Goal: Transaction & Acquisition: Purchase product/service

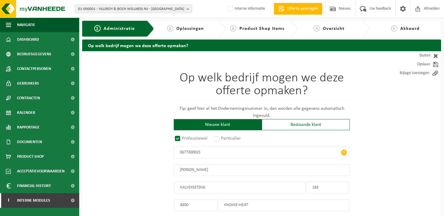
select select "D"
select select "NACE_4781"
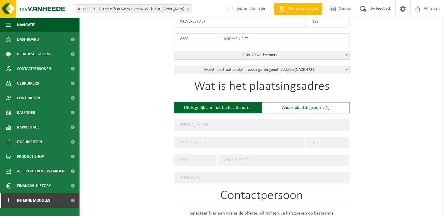
scroll to position [176, 0]
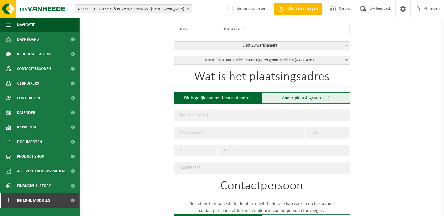
click at [310, 94] on div "Ander plaatsingsadres (1)" at bounding box center [306, 98] width 88 height 11
type input "Werf -"
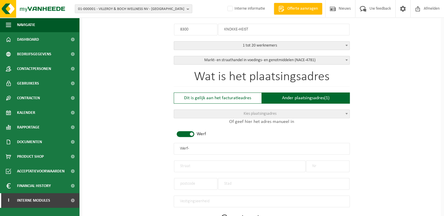
click at [192, 134] on span at bounding box center [186, 134] width 18 height 6
click at [223, 148] on input "text" at bounding box center [262, 149] width 176 height 12
paste input "Omer bulcke"
type input "Omer bulcke"
drag, startPoint x: 218, startPoint y: 165, endPoint x: 219, endPoint y: 175, distance: 9.7
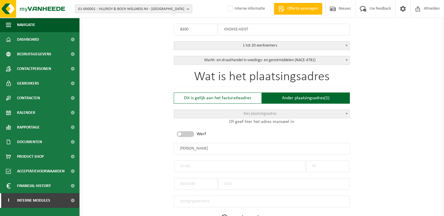
click at [218, 165] on input "text" at bounding box center [239, 167] width 131 height 12
click at [216, 166] on input "text" at bounding box center [239, 167] width 131 height 12
paste input "Westkapelle straat 301"
type input "Westkapelle straat 301"
drag, startPoint x: 330, startPoint y: 163, endPoint x: 397, endPoint y: 179, distance: 69.3
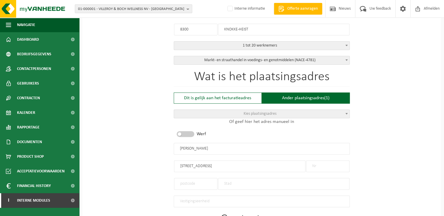
click at [330, 163] on input "text" at bounding box center [327, 167] width 43 height 12
type input "301"
click at [257, 163] on input "Westkapelle straat 301" at bounding box center [239, 167] width 131 height 12
click at [238, 166] on input "Westkapellestraat" at bounding box center [239, 167] width 131 height 12
type input "Westkapellestraat"
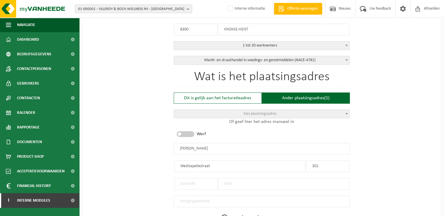
click at [194, 182] on input "text" at bounding box center [195, 184] width 43 height 12
type input "8300"
drag, startPoint x: 254, startPoint y: 187, endPoint x: 260, endPoint y: 184, distance: 6.8
click at [254, 187] on input "text" at bounding box center [283, 184] width 131 height 12
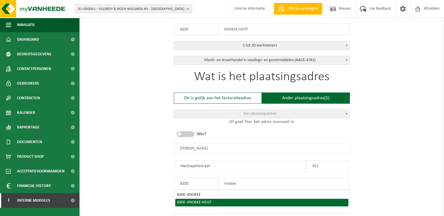
drag, startPoint x: 207, startPoint y: 199, endPoint x: 236, endPoint y: 197, distance: 28.8
click at [208, 201] on span "KNOKKE-HEIST" at bounding box center [199, 203] width 24 height 4
type input "KNOKKE-HEIST"
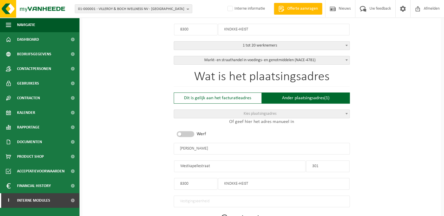
click at [190, 148] on input "Omer bulcke" at bounding box center [262, 149] width 176 height 12
click at [296, 147] on input "[PERSON_NAME]" at bounding box center [262, 149] width 176 height 12
type input "[PERSON_NAME]"
click at [243, 165] on input "Westkapellestraat" at bounding box center [239, 167] width 131 height 12
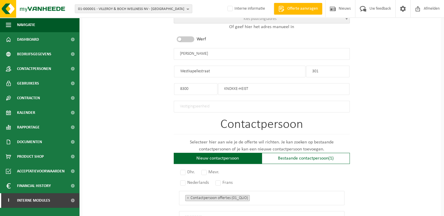
scroll to position [293, 0]
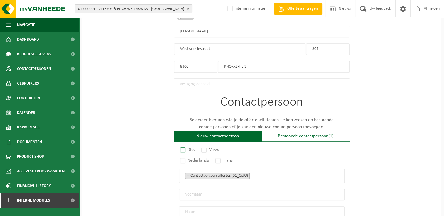
click at [179, 146] on label "Dhr." at bounding box center [188, 150] width 18 height 8
radio input "true"
click at [182, 157] on label "Nederlands" at bounding box center [195, 161] width 32 height 8
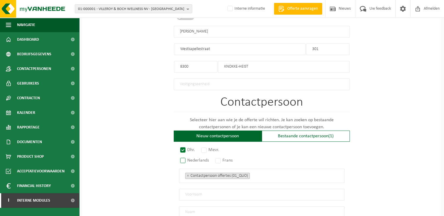
radio input "true"
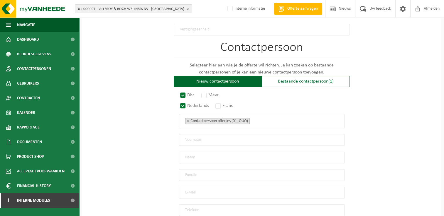
scroll to position [352, 0]
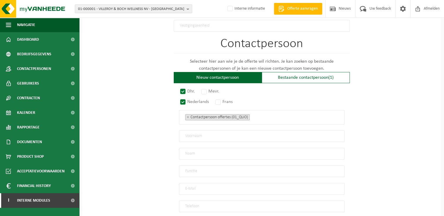
click at [232, 133] on input "text" at bounding box center [261, 136] width 165 height 12
type input "Bruno"
click at [240, 152] on input "text" at bounding box center [261, 154] width 165 height 12
type input "Bulcke"
click at [239, 166] on input "text" at bounding box center [261, 172] width 165 height 12
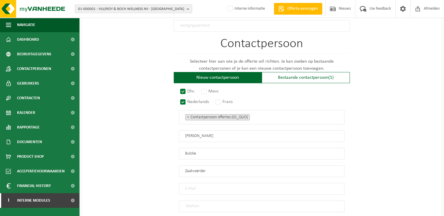
type input "Zaakvoerder"
click at [305, 186] on input "email" at bounding box center [261, 189] width 165 height 12
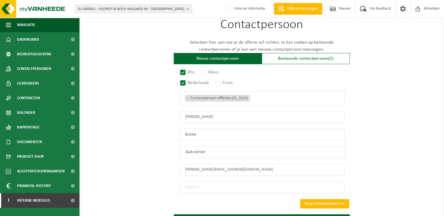
scroll to position [381, 0]
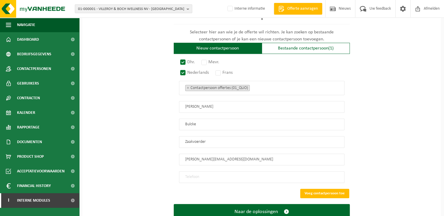
type input "bruno.bulcke@telenet.be"
click at [214, 173] on input "tel" at bounding box center [261, 178] width 165 height 12
paste input "050 51 38 17"
type input "050 51 38 17"
click at [320, 189] on button "Voeg contactpersoon toe" at bounding box center [324, 193] width 49 height 9
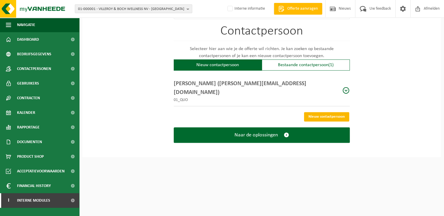
scroll to position [364, 0]
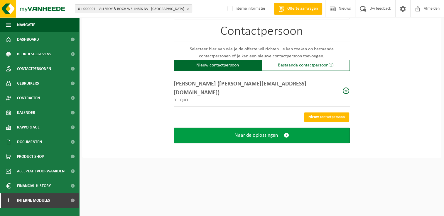
click at [282, 128] on button "Naar de oplossingen" at bounding box center [262, 136] width 176 height 16
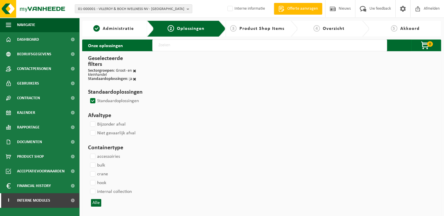
click at [198, 46] on input "text" at bounding box center [269, 46] width 235 height 12
type input "04-000023"
select select
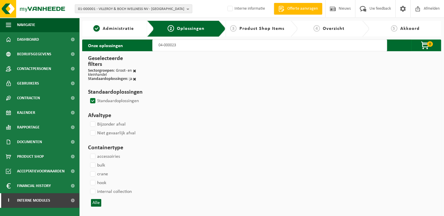
select select
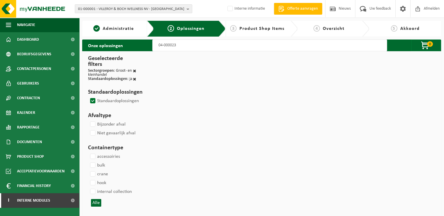
select select
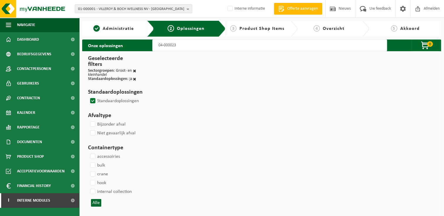
select select
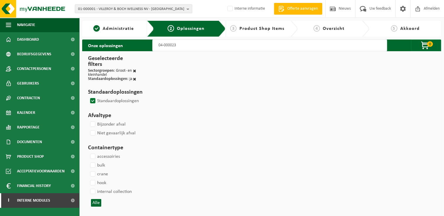
select select
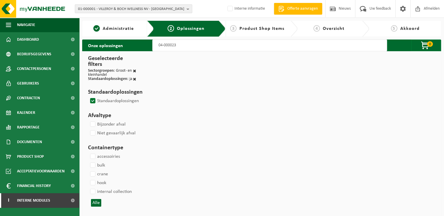
select select
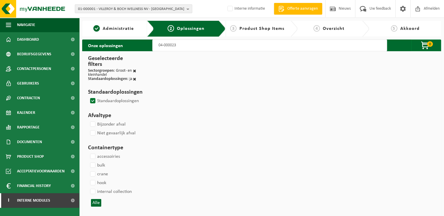
select select
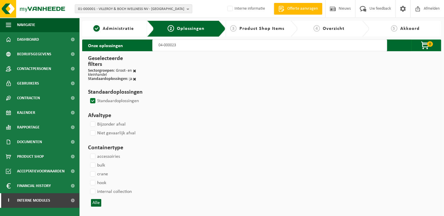
select select
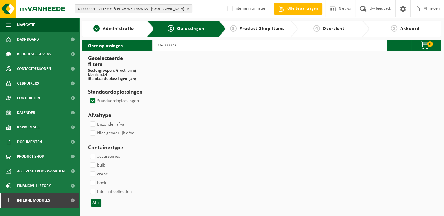
select select
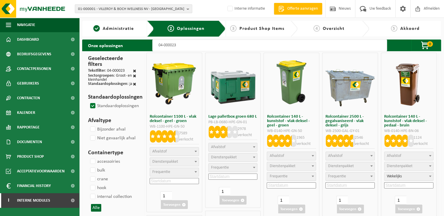
select select
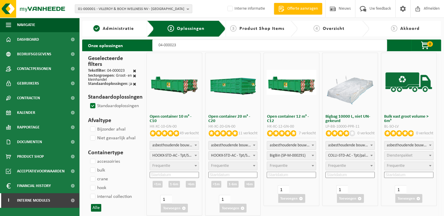
select select
select select "25"
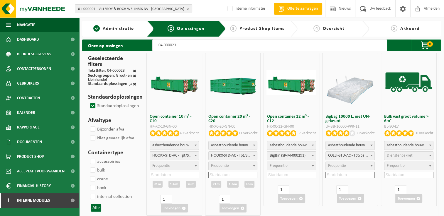
select select "47"
select select "25"
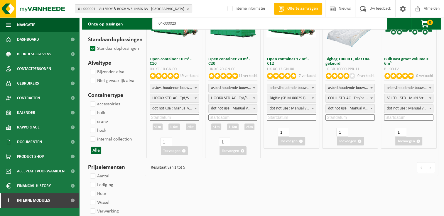
scroll to position [59, 0]
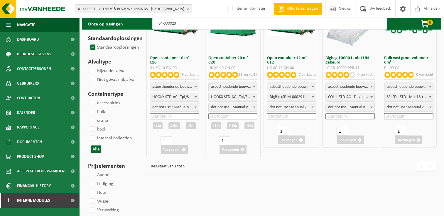
type input "04-000023"
click at [169, 108] on span "dot not use : Manual voor MyVanheede" at bounding box center [174, 107] width 49 height 8
click at [168, 116] on input at bounding box center [174, 116] width 49 height 6
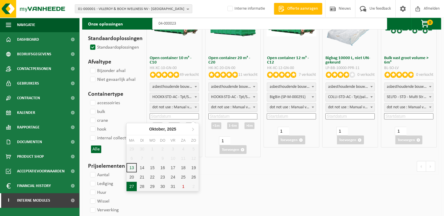
click at [130, 187] on div "27" at bounding box center [131, 186] width 10 height 9
type input "2025-10-27"
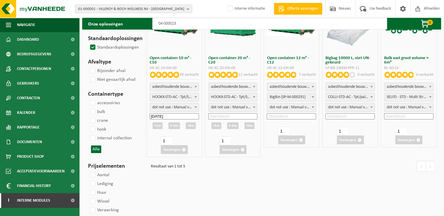
click at [159, 126] on div "<1m" at bounding box center [157, 126] width 10 height 7
type input "2025-10-28"
click at [178, 134] on input "2025-10-28" at bounding box center [174, 135] width 49 height 6
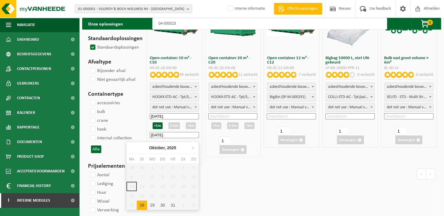
click at [140, 203] on div "28" at bounding box center [142, 205] width 10 height 9
click at [178, 134] on input "2025-10-28" at bounding box center [174, 135] width 49 height 6
click at [153, 205] on div "29" at bounding box center [152, 205] width 10 height 9
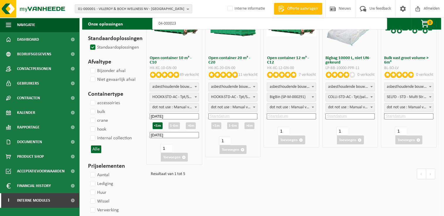
type input "2025-10-28"
click at [169, 159] on button "Toevoegen" at bounding box center [174, 157] width 27 height 9
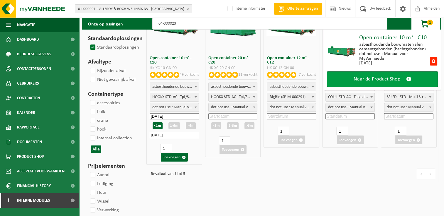
click at [358, 78] on span "Naar de Product Shop" at bounding box center [376, 79] width 47 height 6
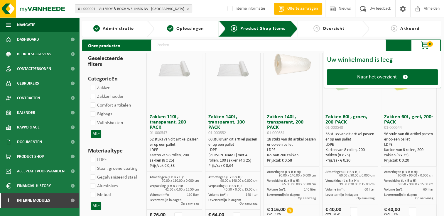
click at [188, 43] on input "text" at bounding box center [268, 46] width 235 height 12
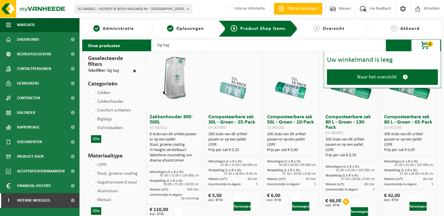
click at [427, 43] on span "0" at bounding box center [430, 44] width 6 height 6
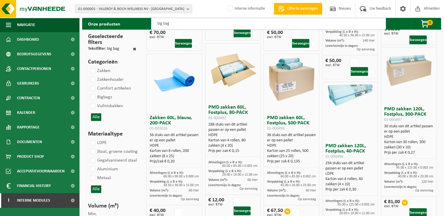
scroll to position [764, 0]
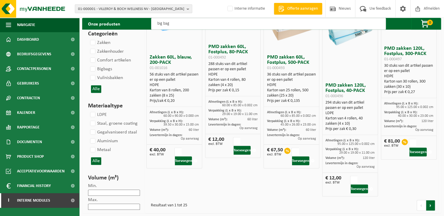
click at [431, 206] on link at bounding box center [430, 205] width 9 height 11
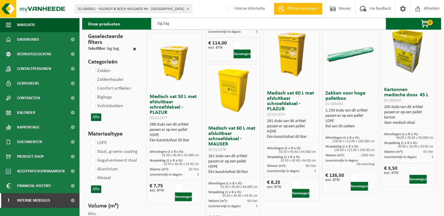
scroll to position [784, 0]
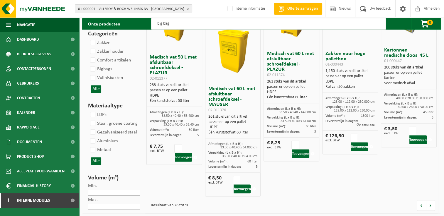
click at [427, 204] on link at bounding box center [430, 205] width 9 height 11
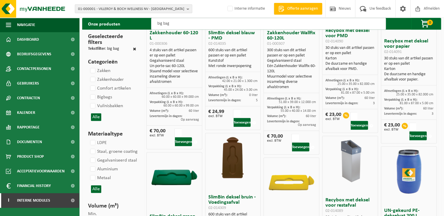
scroll to position [469, 0]
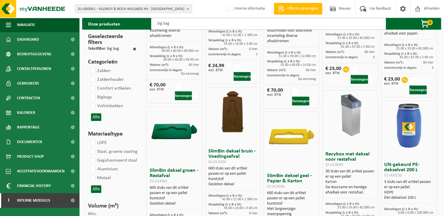
click at [186, 23] on input "big bag" at bounding box center [268, 24] width 235 height 12
type input "b"
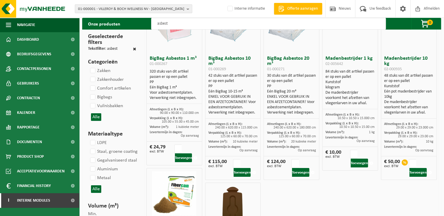
scroll to position [88, 0]
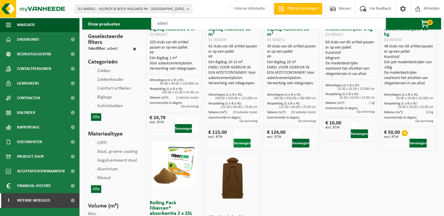
type input "asbest"
click at [243, 143] on button "Toevoegen" at bounding box center [241, 143] width 17 height 9
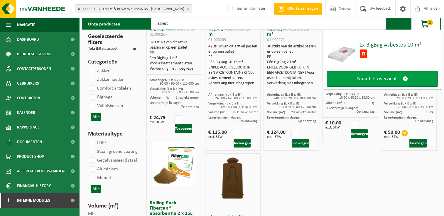
click at [406, 78] on span at bounding box center [404, 79] width 5 height 6
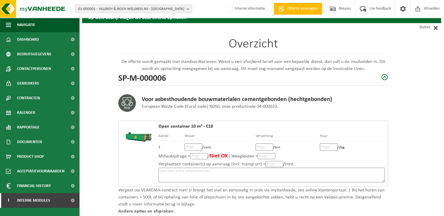
scroll to position [29, 0]
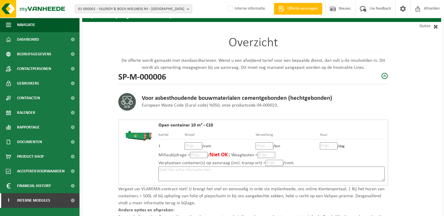
click at [192, 146] on input "number" at bounding box center [193, 145] width 18 height 7
type input "195"
type input "195.00"
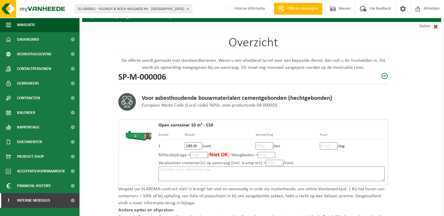
click at [263, 145] on input "number" at bounding box center [264, 145] width 18 height 7
type input "135"
type input "135.00"
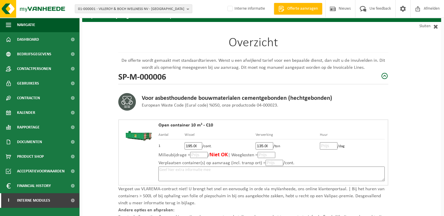
click at [330, 145] on input "number" at bounding box center [329, 145] width 18 height 7
type input "3"
type input "3.00"
click at [316, 171] on textarea at bounding box center [271, 174] width 226 height 15
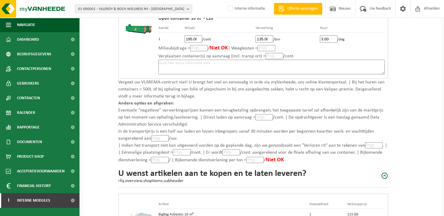
scroll to position [147, 0]
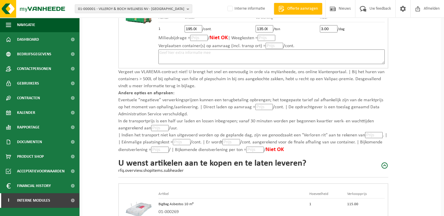
click at [374, 135] on input "number" at bounding box center [374, 135] width 18 height 6
click at [184, 141] on input "number" at bounding box center [182, 142] width 18 height 6
type input "170"
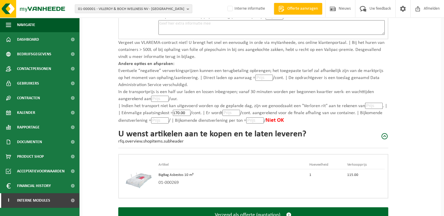
scroll to position [205, 0]
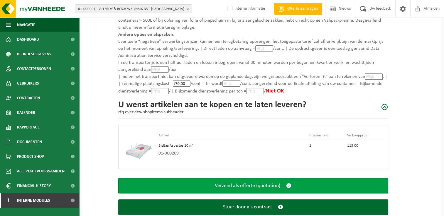
type input "170.00"
click at [290, 185] on span "submit" at bounding box center [288, 186] width 5 height 6
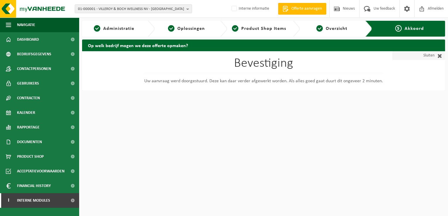
click at [439, 55] on span at bounding box center [439, 56] width 8 height 6
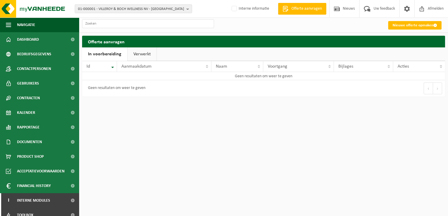
click at [140, 53] on link "Verwerkt" at bounding box center [142, 53] width 29 height 13
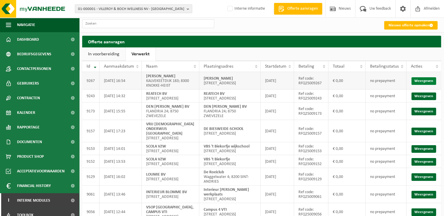
click at [421, 79] on link "Weergeven" at bounding box center [423, 81] width 25 height 8
click at [425, 6] on span "Afmelden" at bounding box center [431, 8] width 19 height 17
